Goal: Answer question/provide support

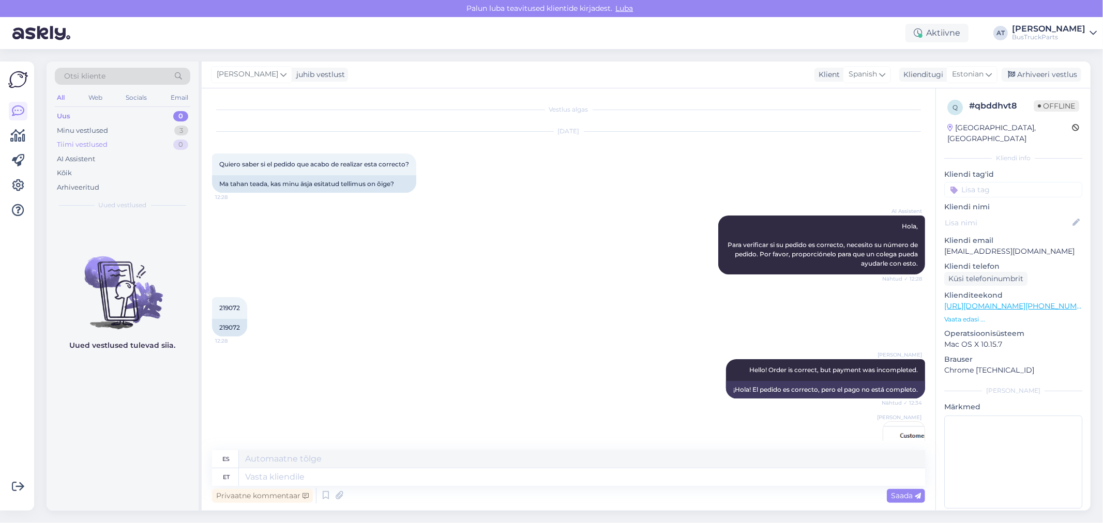
scroll to position [700, 0]
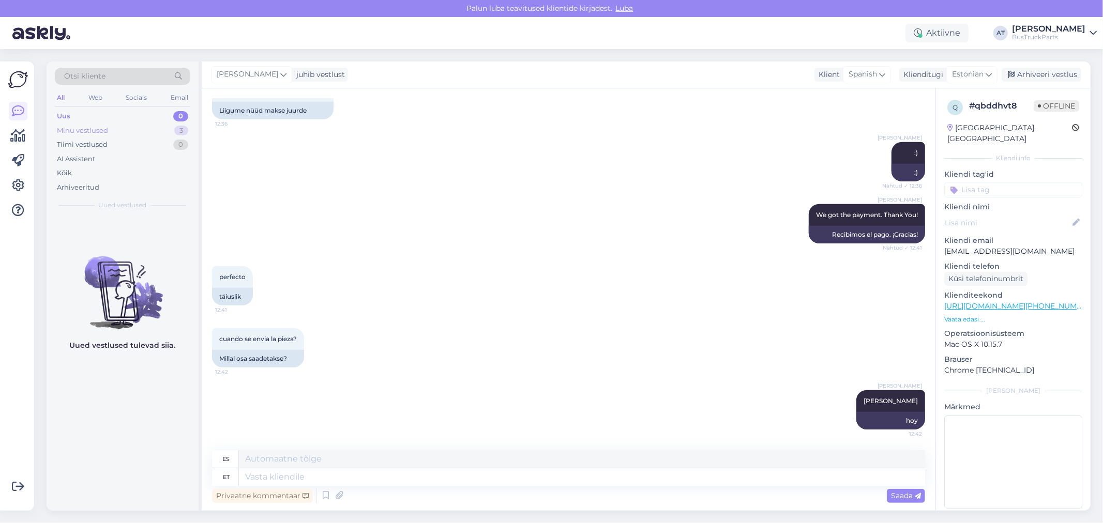
click at [138, 132] on div "Minu vestlused 3" at bounding box center [122, 131] width 135 height 14
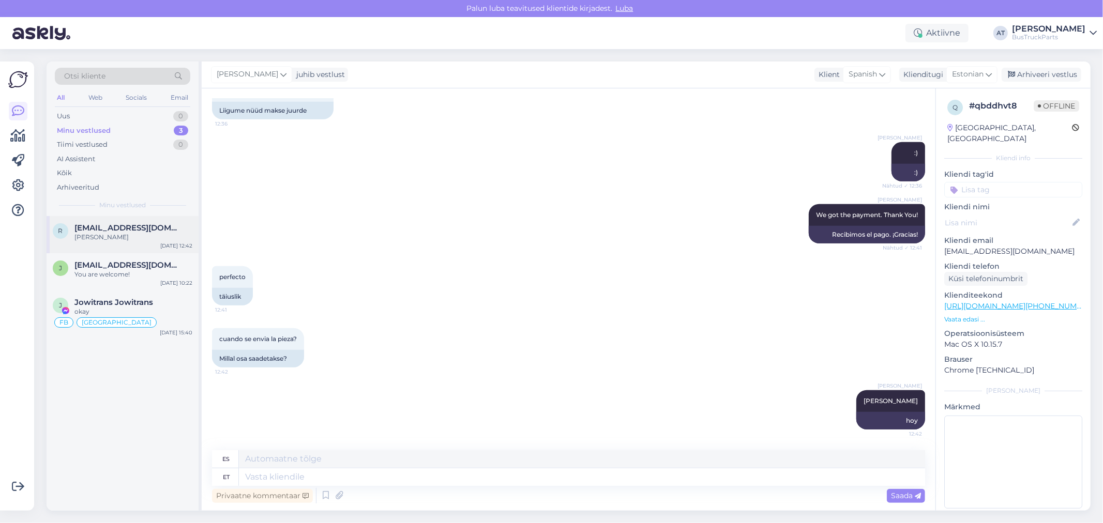
click at [147, 233] on div "[PERSON_NAME]" at bounding box center [133, 237] width 118 height 9
click at [383, 479] on textarea at bounding box center [582, 477] width 686 height 18
type textarea "Hey"
type textarea "Ey"
drag, startPoint x: 435, startPoint y: 491, endPoint x: 467, endPoint y: 482, distance: 32.7
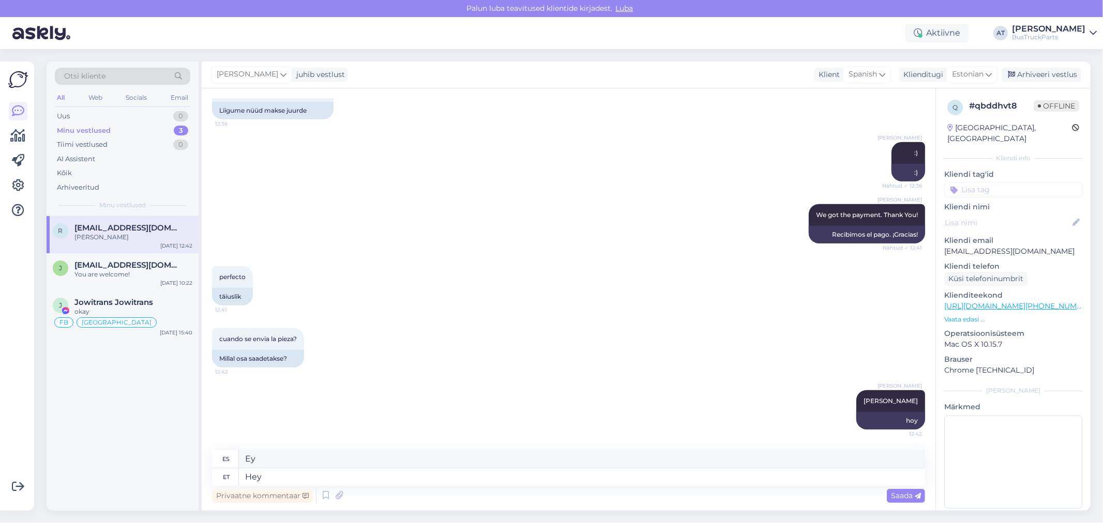
click at [435, 491] on div "Privaatne kommentaar Saada" at bounding box center [568, 496] width 713 height 20
click at [583, 482] on textarea "Hey" at bounding box center [582, 477] width 686 height 18
type textarea "Hello"
type textarea "Hola"
type textarea "Hello"
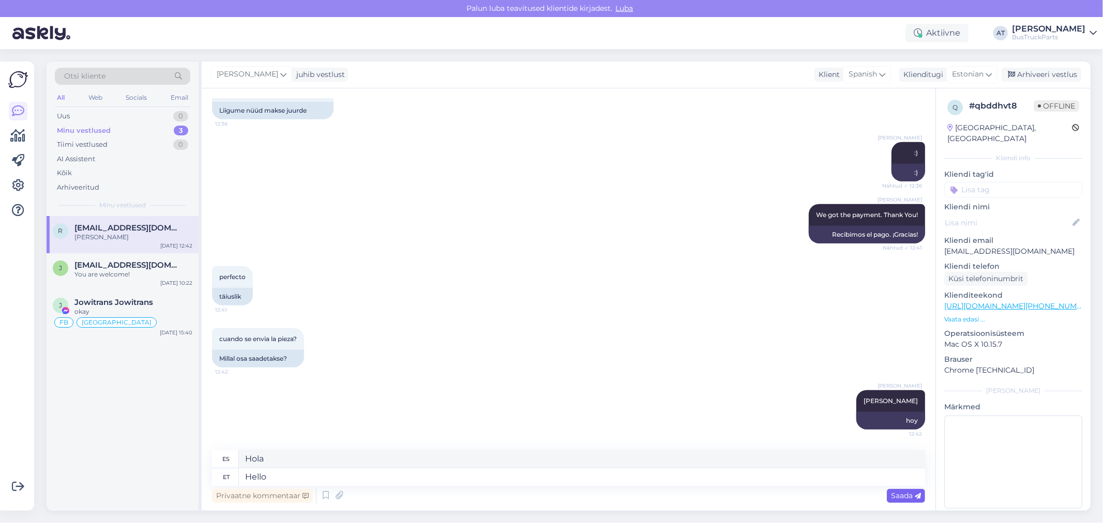
click at [911, 492] on span "Saada" at bounding box center [906, 495] width 30 height 9
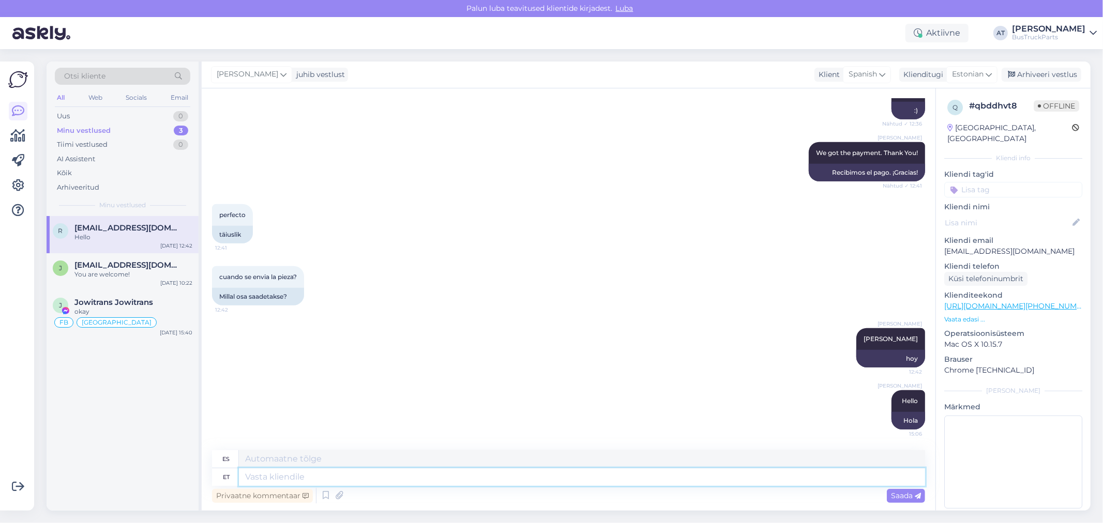
click at [876, 476] on textarea at bounding box center [582, 477] width 686 height 18
type textarea "AceLogistics t"
type textarea "AceLogística"
type textarea "AceLogistics tracking nu"
type textarea "Seguimiento de AceLogistics"
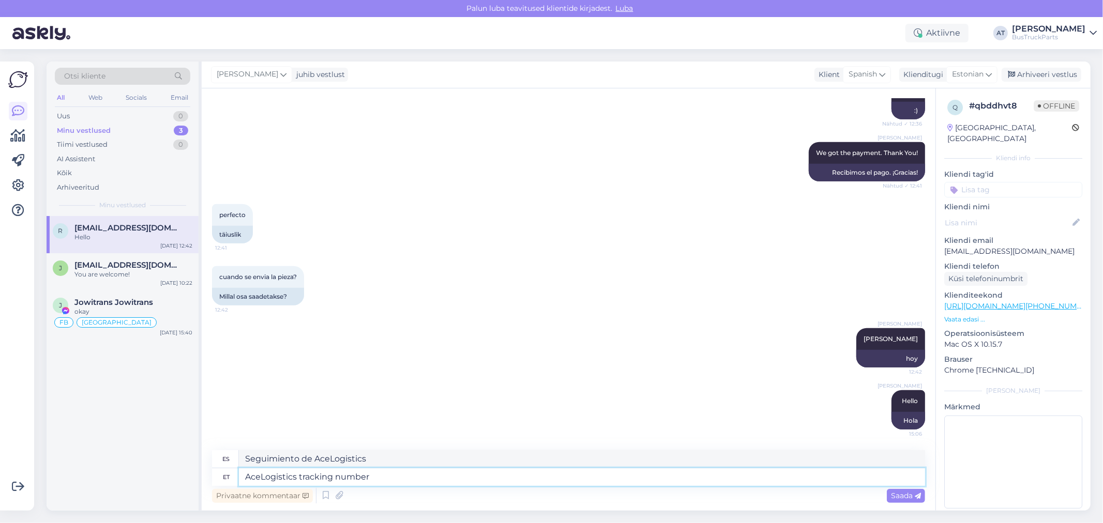
type textarea "AceLogistics tracking number"
type textarea "Número de seguimiento de AceLogistics"
paste textarea "2381722"
type textarea "AceLogistics tracking number 2381722"
type textarea "Número de seguimiento de AceLogistics 2381722"
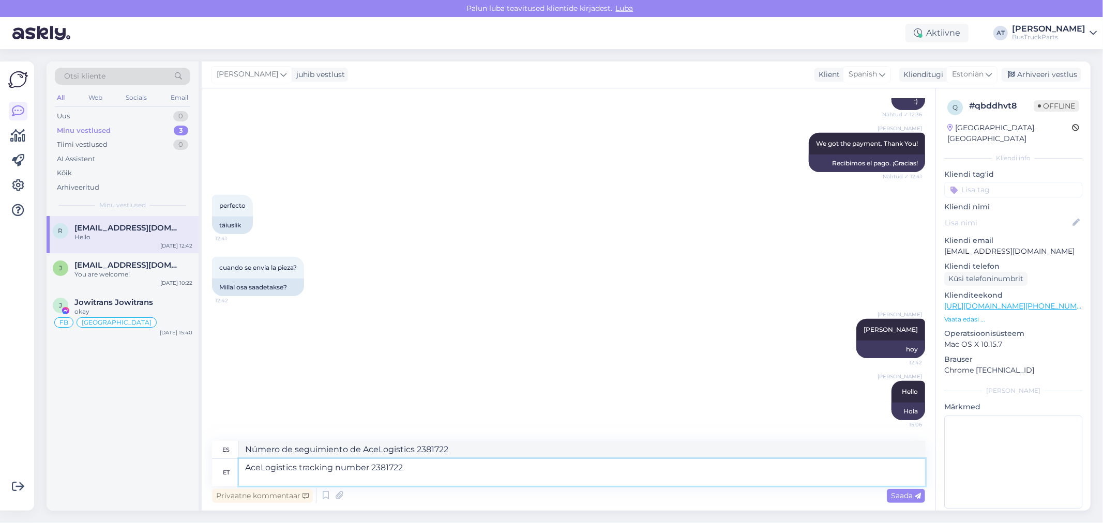
click at [275, 474] on textarea "AceLogistics tracking number 2381722" at bounding box center [582, 472] width 686 height 27
paste textarea "[URL][DOMAIN_NAME]"
type textarea "AceLogistics tracking number 2381722 [URL][DOMAIN_NAME]"
click at [911, 497] on span "Saada" at bounding box center [906, 495] width 30 height 9
type textarea "Número de seguimiento de AceLogistics 2381722 [URL][DOMAIN_NAME]"
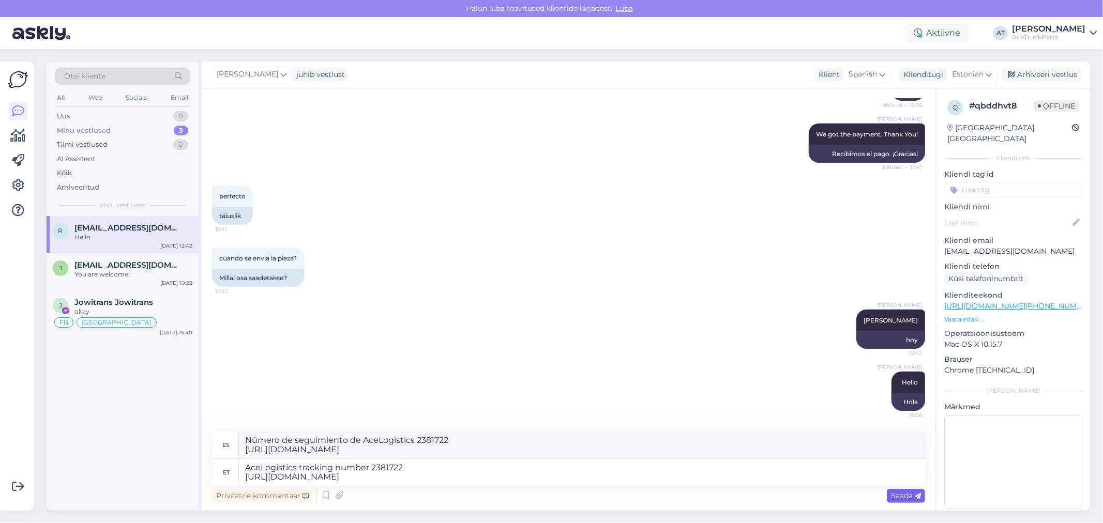
click at [912, 496] on span "Saada" at bounding box center [906, 495] width 30 height 9
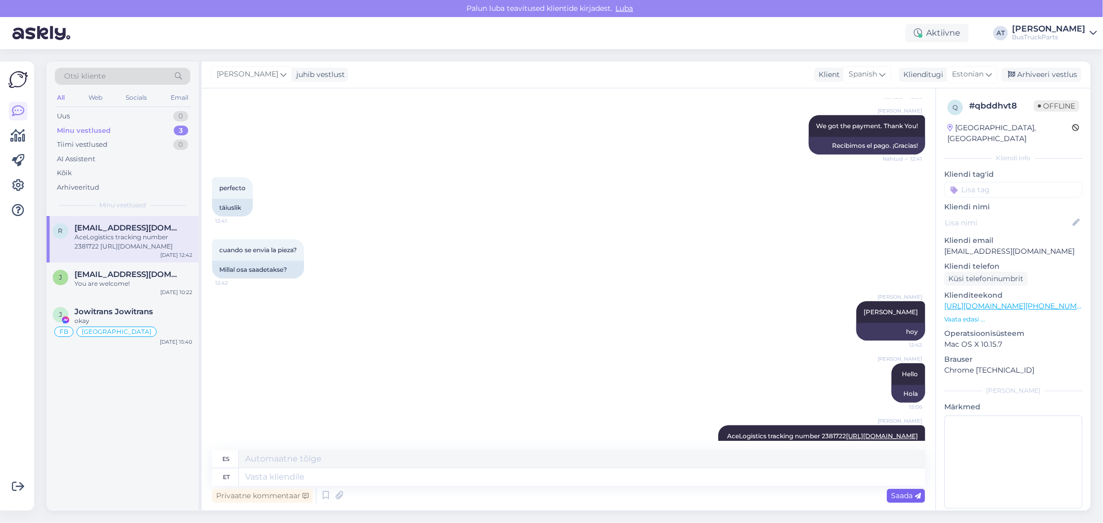
scroll to position [843, 0]
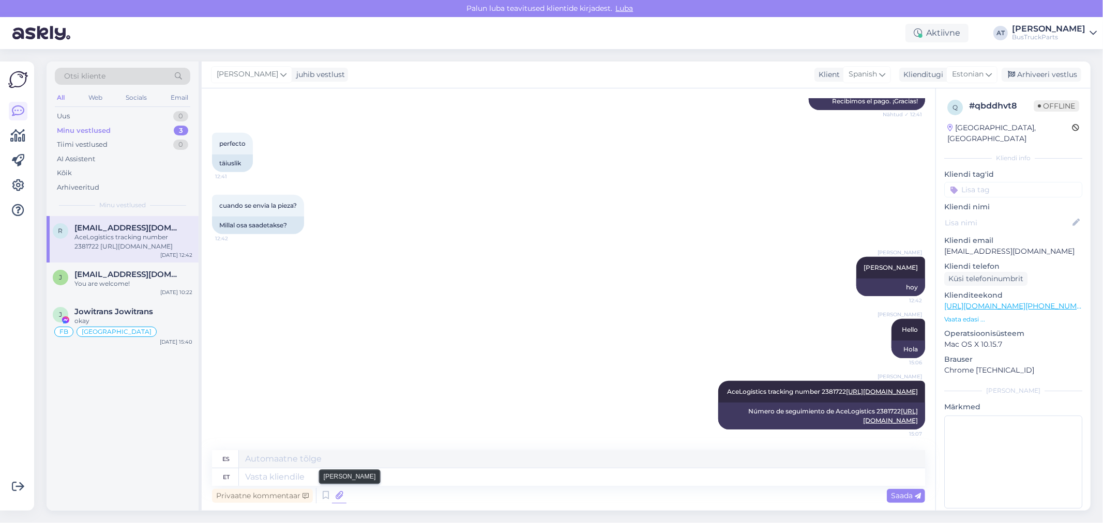
click at [336, 495] on icon at bounding box center [339, 496] width 14 height 16
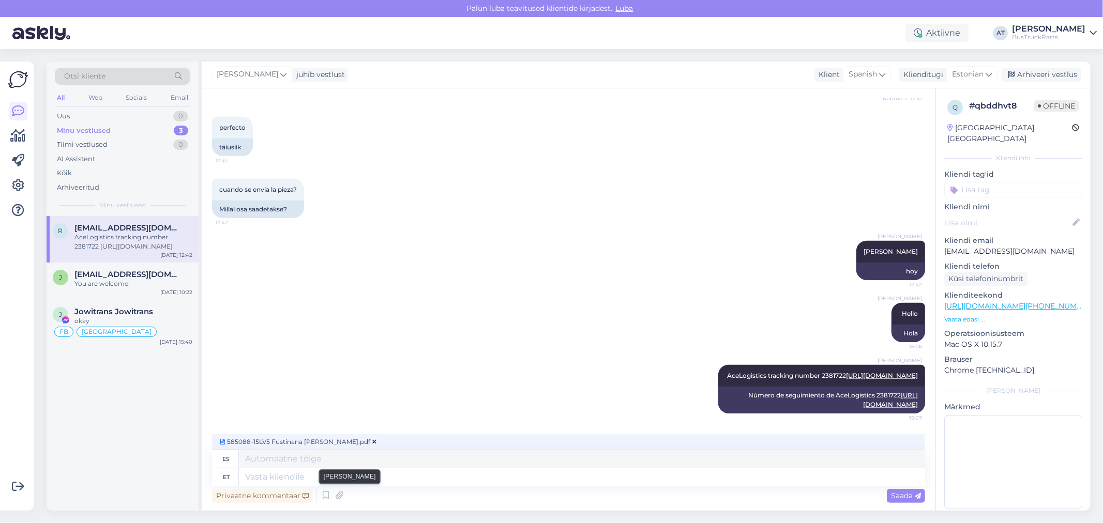
scroll to position [859, 0]
click at [333, 475] on textarea at bounding box center [582, 477] width 686 height 18
type textarea "And f"
type textarea "Regalo"
type textarea "And final in"
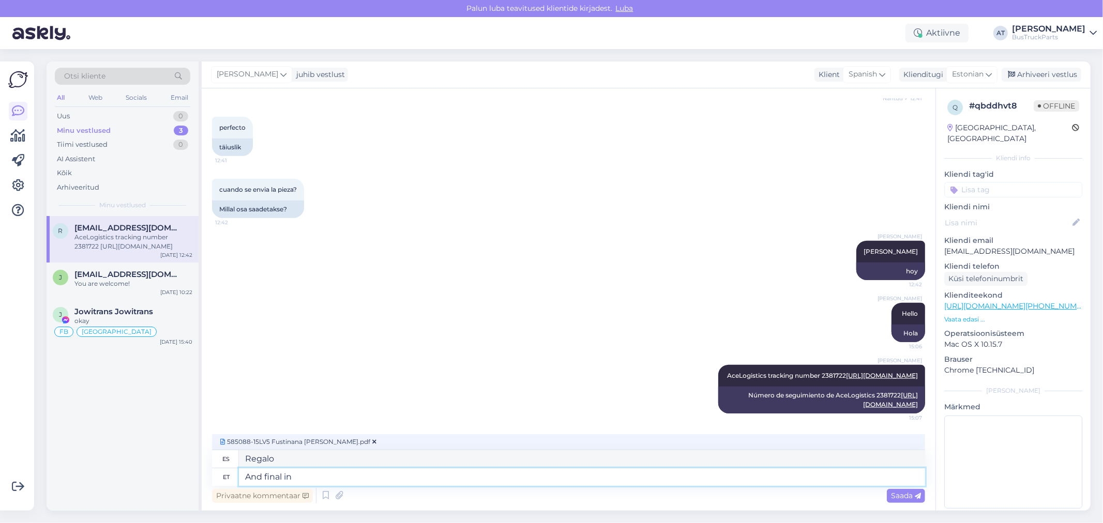
type textarea "Y por último"
type textarea "And final invoice"
type textarea "Y factura final"
type textarea "And final invoice"
click at [893, 487] on div "Privaatne kommentaar Saada" at bounding box center [568, 496] width 713 height 20
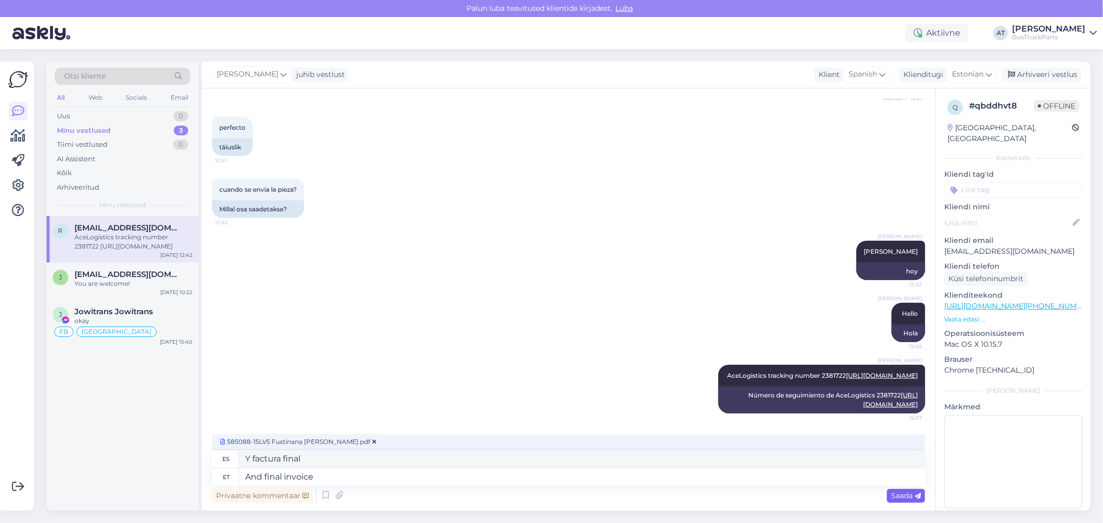
click at [902, 495] on span "Saada" at bounding box center [906, 495] width 30 height 9
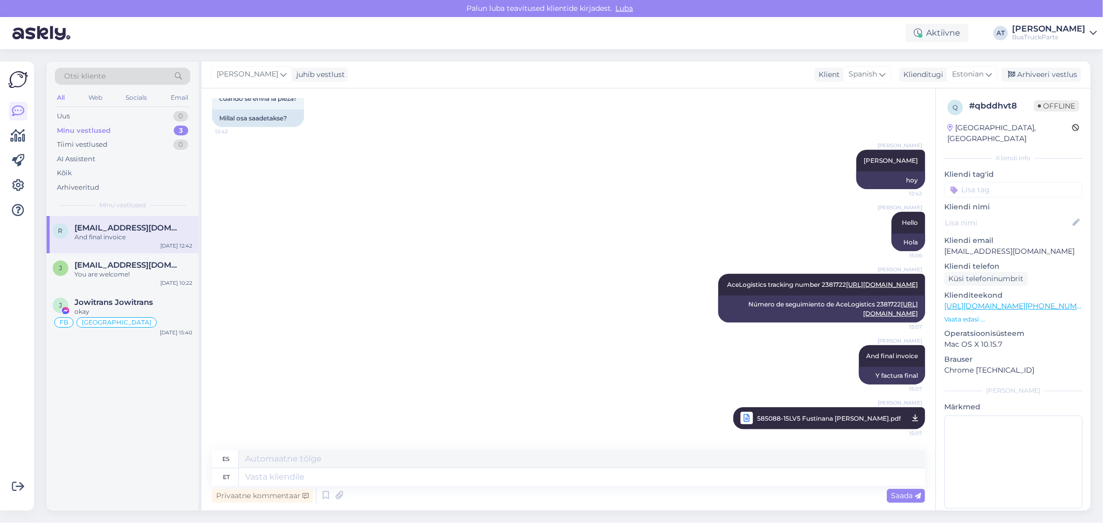
click at [1010, 182] on input at bounding box center [1013, 190] width 138 height 16
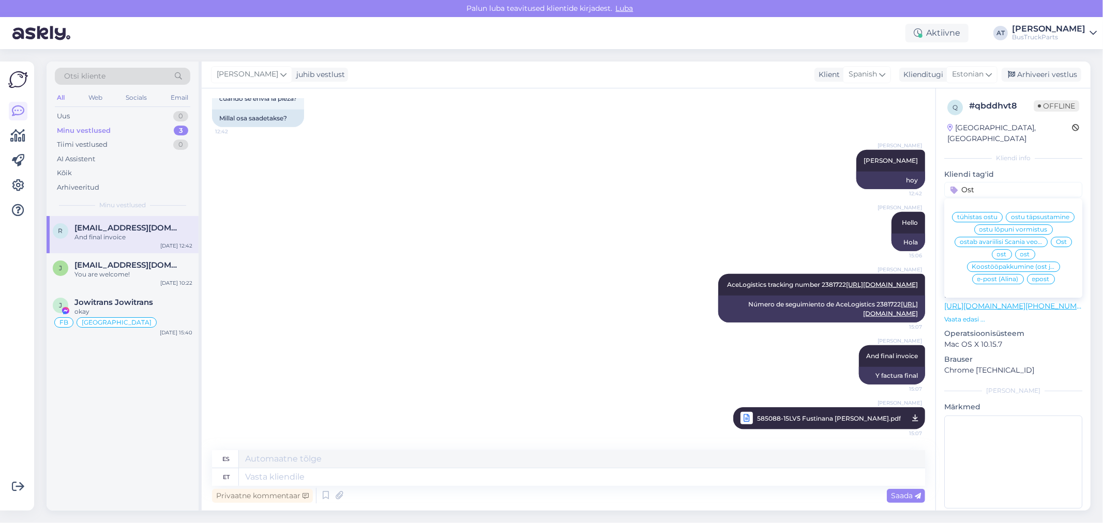
type input "Ost"
click at [1061, 244] on span "Ost" at bounding box center [1061, 242] width 11 height 6
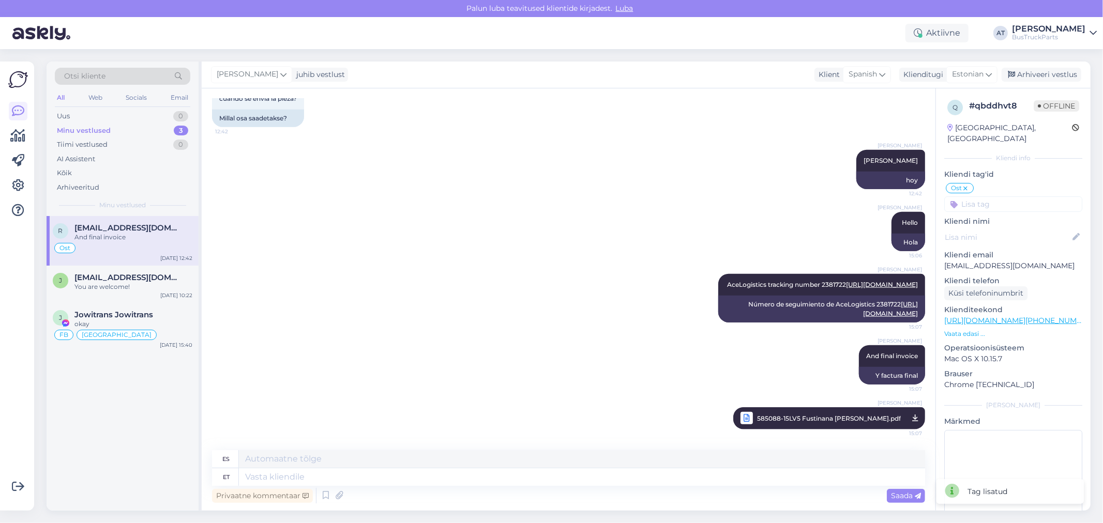
drag, startPoint x: 978, startPoint y: 188, endPoint x: 983, endPoint y: 187, distance: 5.3
click at [983, 196] on input at bounding box center [1013, 204] width 138 height 16
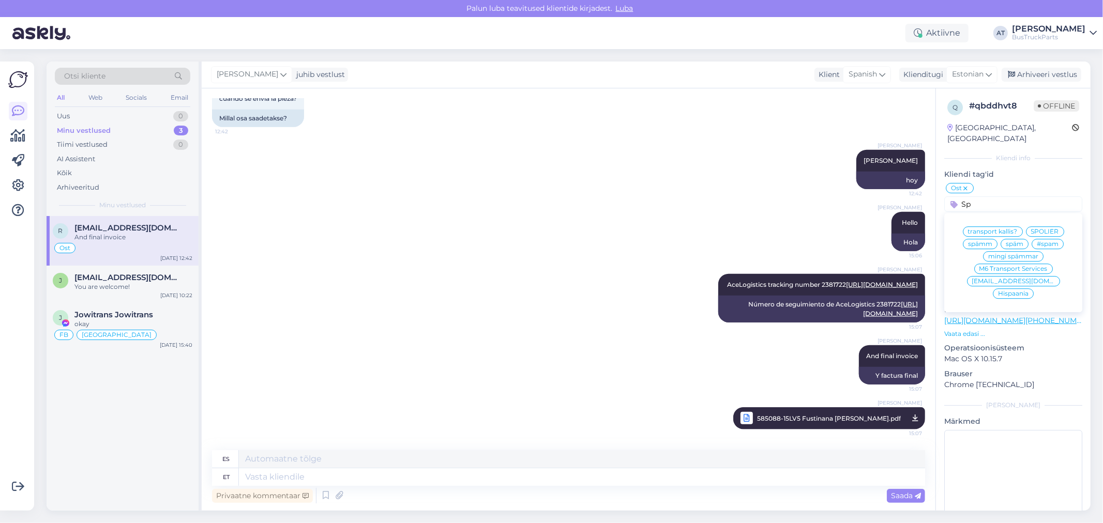
type input "S"
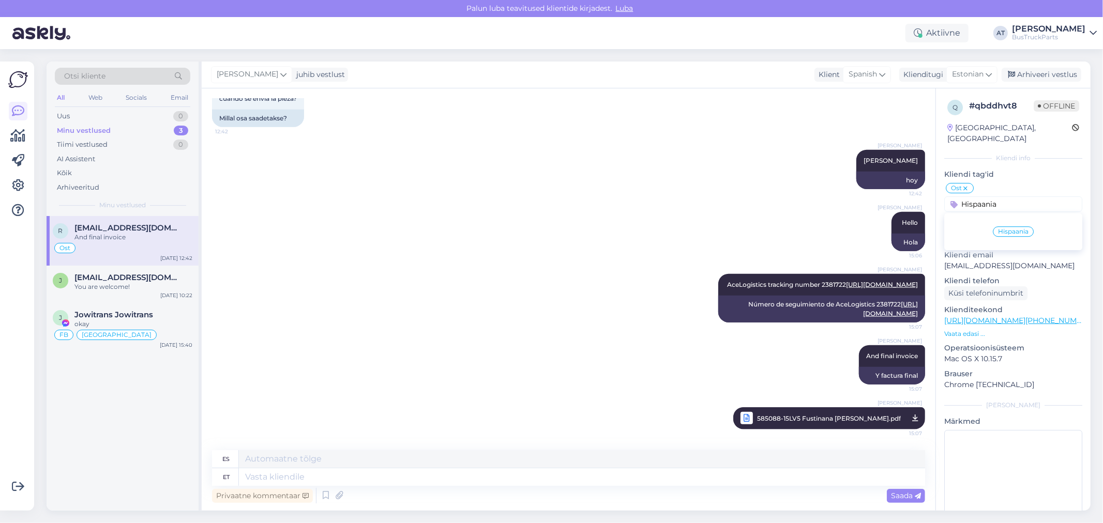
type input "Hispaania"
click at [1014, 228] on span "Hispaania" at bounding box center [1013, 231] width 30 height 6
click at [1076, 170] on div "q # qbddhvt8 Offline [GEOGRAPHIC_DATA], Tudela Kliendi info Kliendi tag'id [GEO…" at bounding box center [1013, 313] width 155 height 450
